Goal: Task Accomplishment & Management: Manage account settings

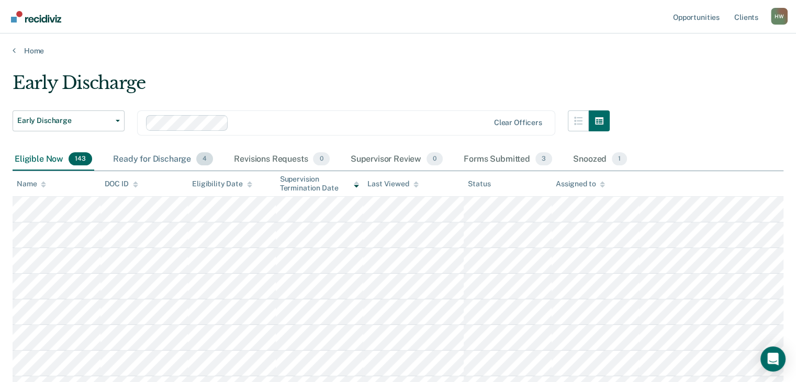
click at [163, 159] on div "Ready for Discharge 4" at bounding box center [163, 159] width 104 height 23
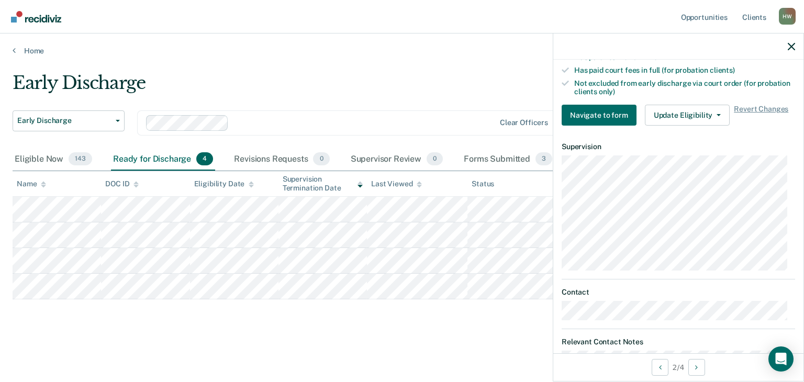
scroll to position [272, 0]
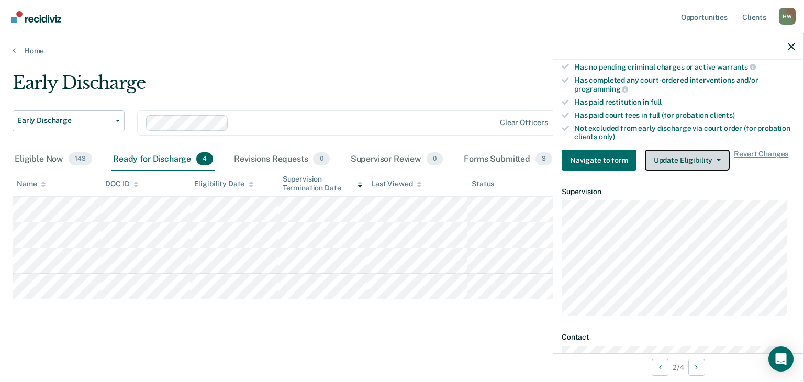
click at [713, 151] on button "Update Eligibility" at bounding box center [687, 160] width 85 height 21
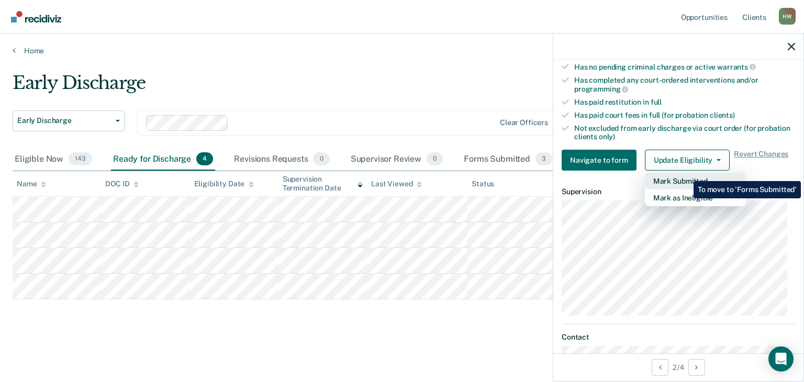
click at [685, 173] on button "Mark Submitted" at bounding box center [695, 181] width 101 height 17
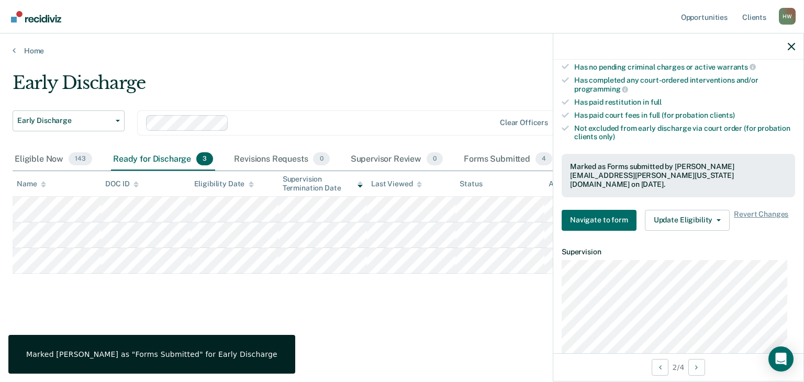
click at [787, 49] on div at bounding box center [678, 46] width 250 height 26
click at [789, 47] on icon "button" at bounding box center [790, 46] width 7 height 7
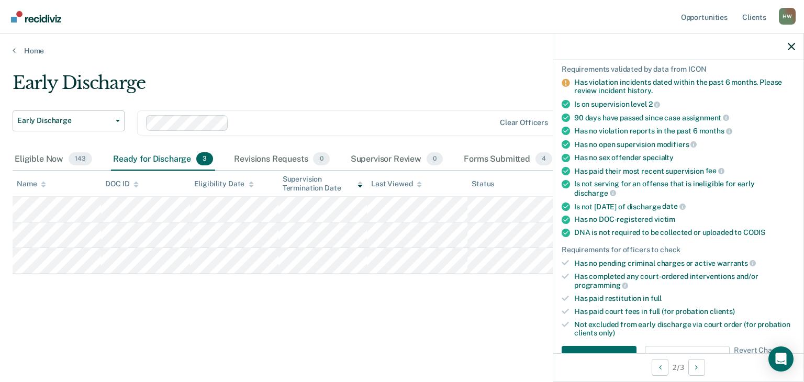
scroll to position [262, 0]
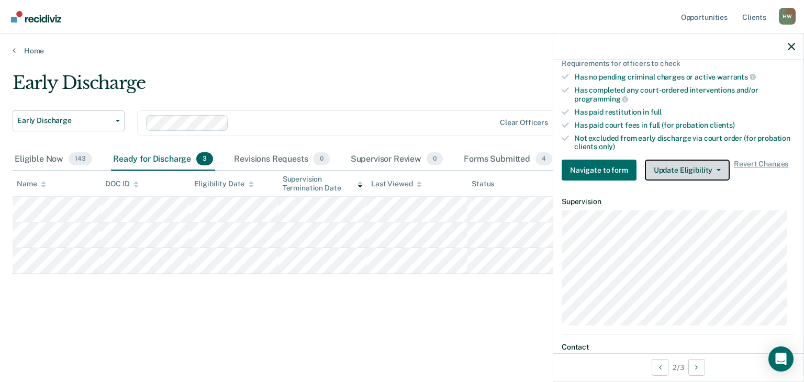
click at [710, 163] on button "Update Eligibility" at bounding box center [687, 170] width 85 height 21
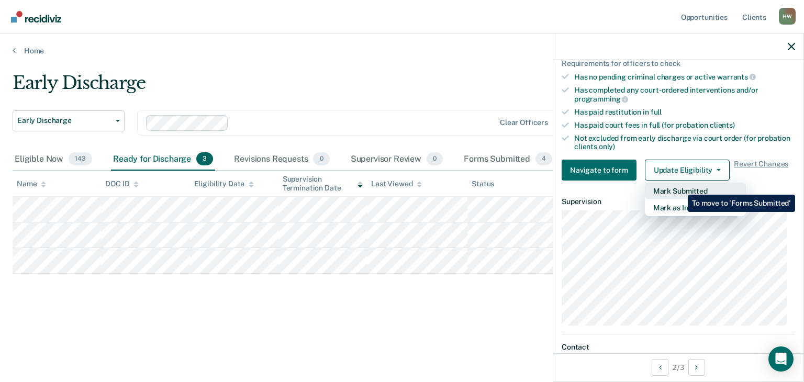
click at [680, 186] on button "Mark Submitted" at bounding box center [695, 191] width 101 height 17
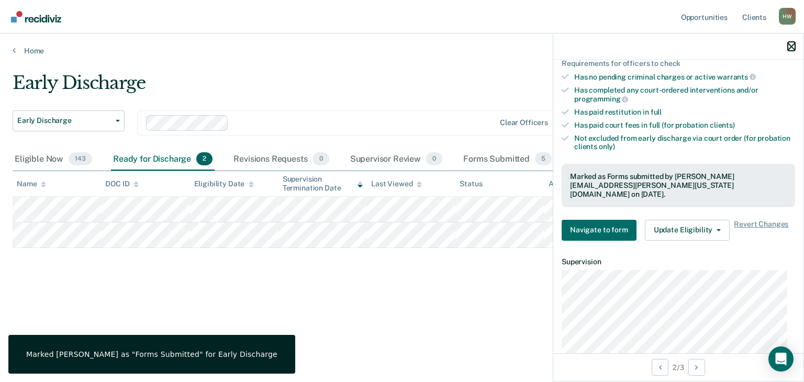
click at [789, 47] on icon "button" at bounding box center [790, 46] width 7 height 7
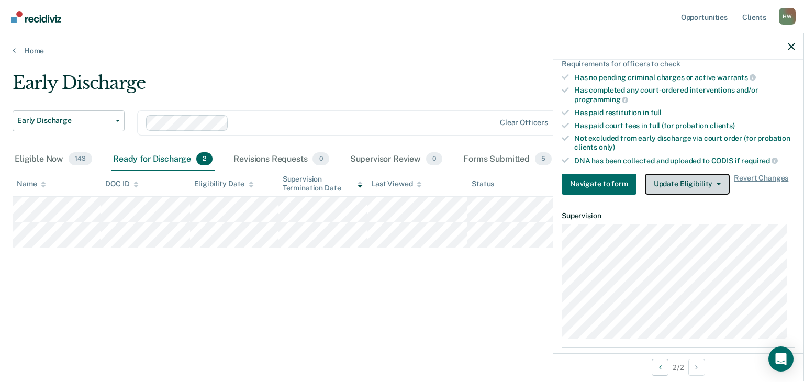
click at [690, 178] on button "Update Eligibility" at bounding box center [687, 184] width 85 height 21
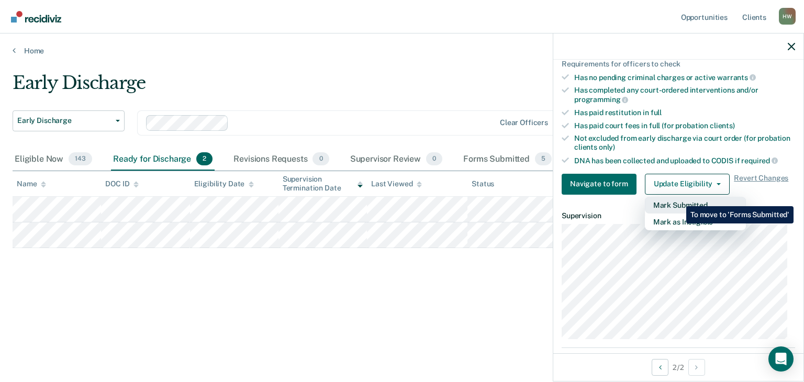
click at [678, 198] on button "Mark Submitted" at bounding box center [695, 205] width 101 height 17
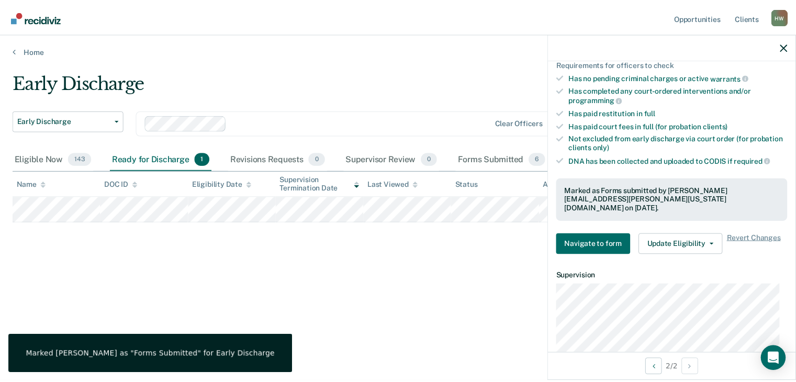
scroll to position [253, 0]
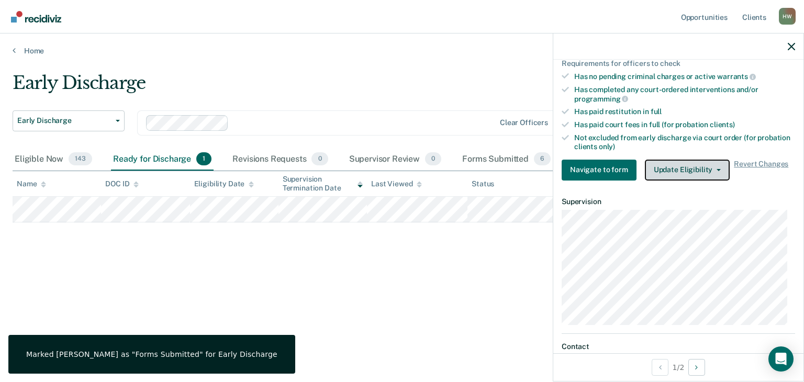
click at [716, 169] on icon "button" at bounding box center [718, 170] width 4 height 2
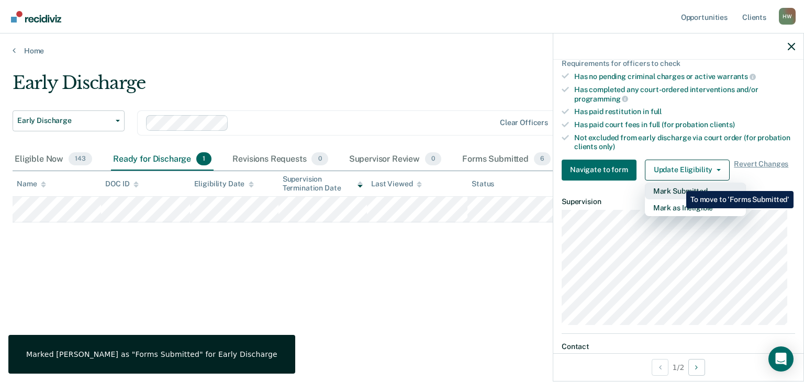
click at [672, 187] on button "Mark Submitted" at bounding box center [695, 191] width 101 height 17
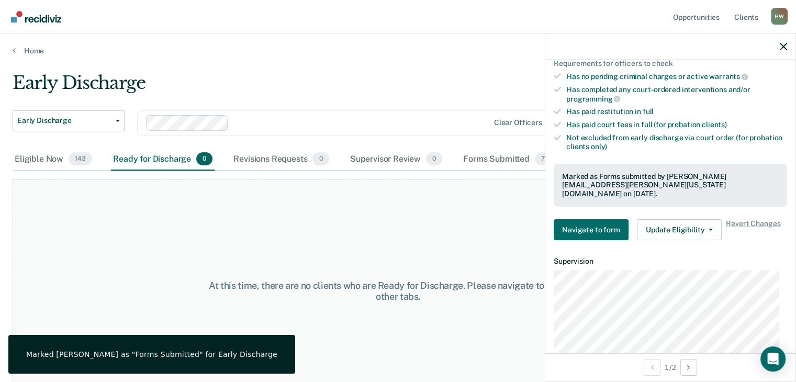
click at [783, 51] on div at bounding box center [670, 46] width 250 height 26
